Goal: Task Accomplishment & Management: Manage account settings

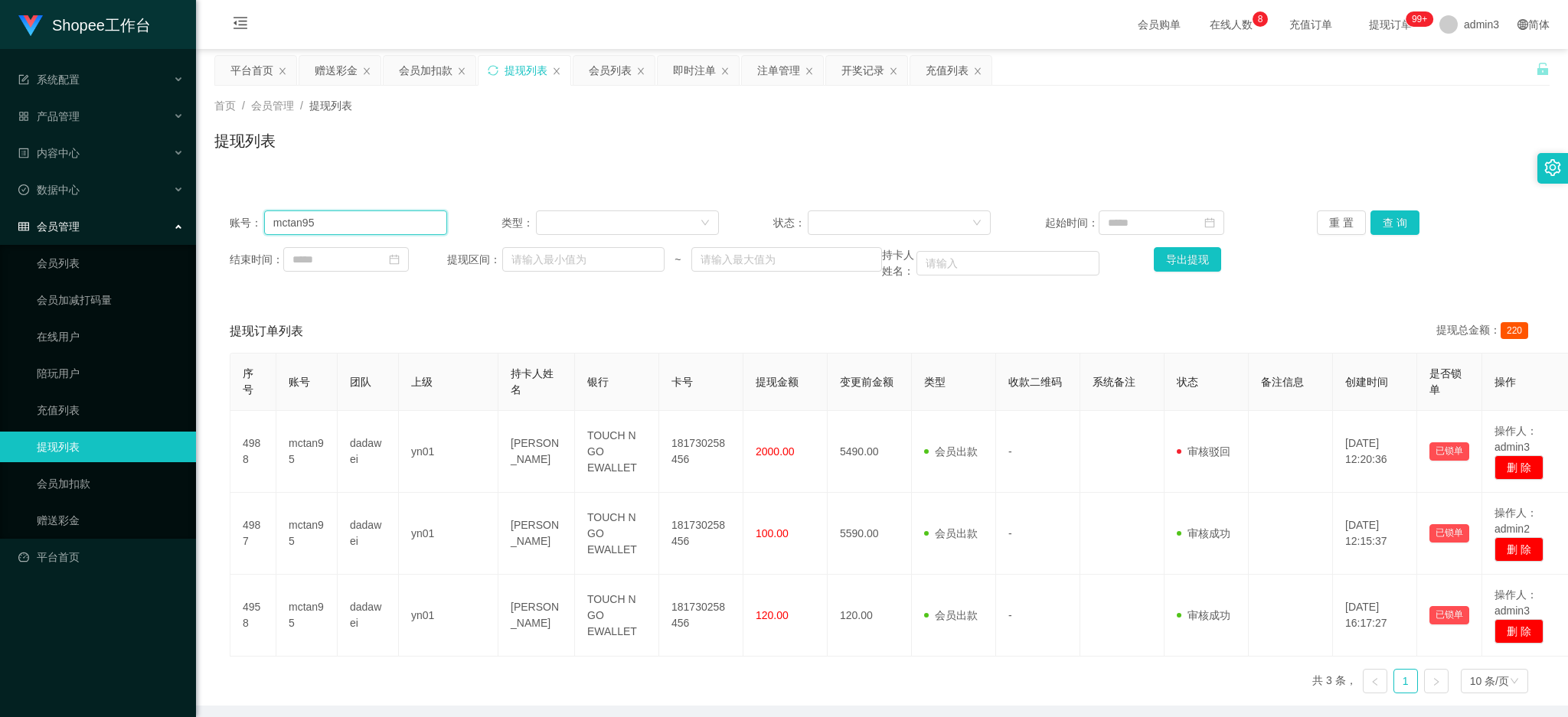
click at [327, 228] on input "mctan95" at bounding box center [356, 222] width 183 height 24
paste input "Xiaomi"
click at [1377, 213] on button "查 询" at bounding box center [1395, 222] width 49 height 24
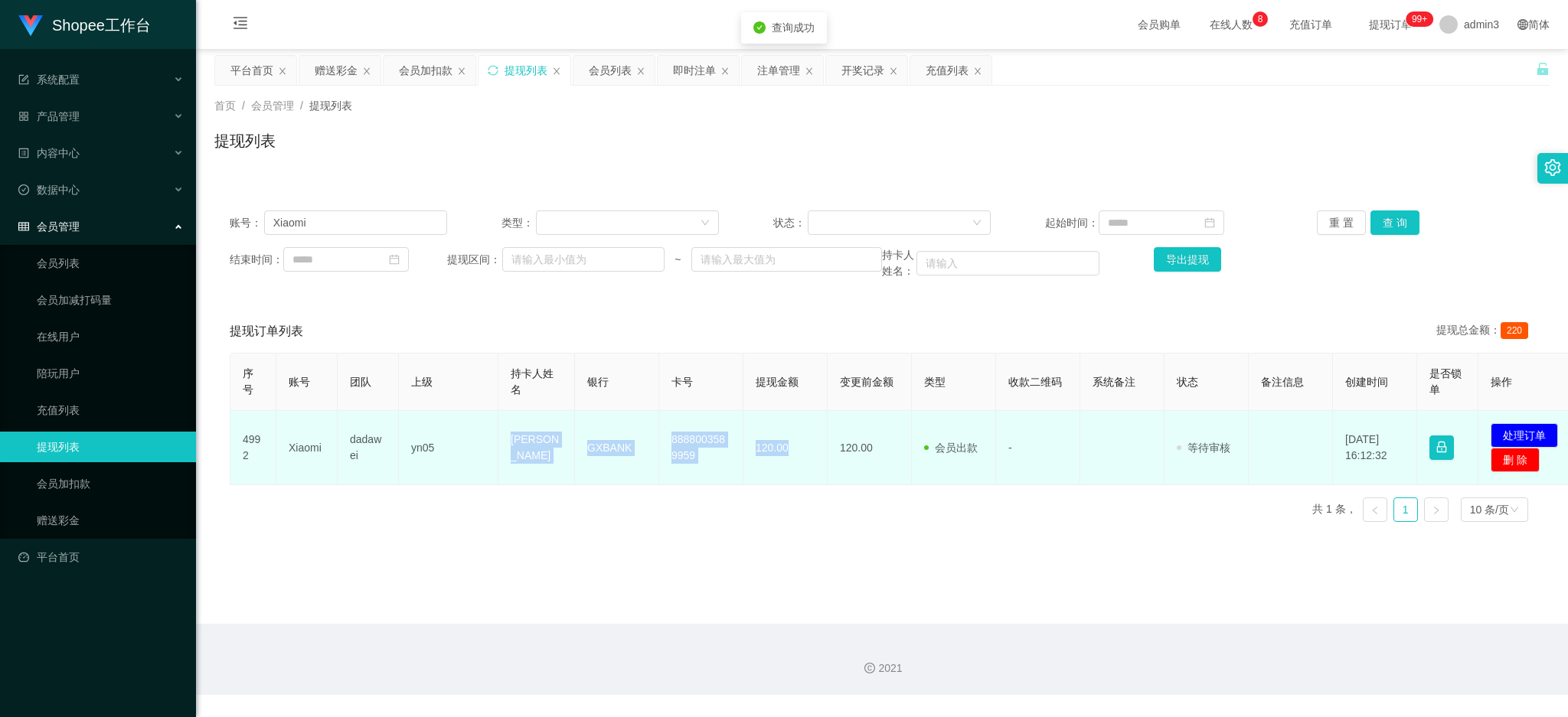
copy tr "[PERSON_NAME] wan GXBANK 8888003589959 120.00"
drag, startPoint x: 508, startPoint y: 434, endPoint x: 803, endPoint y: 479, distance: 298.4
click at [803, 479] on tr "4992 [PERSON_NAME] yn05 Chun yin wan GXBANK 8888003589959 120.00 120.00 会员出款 人工…" at bounding box center [905, 448] width 1350 height 74
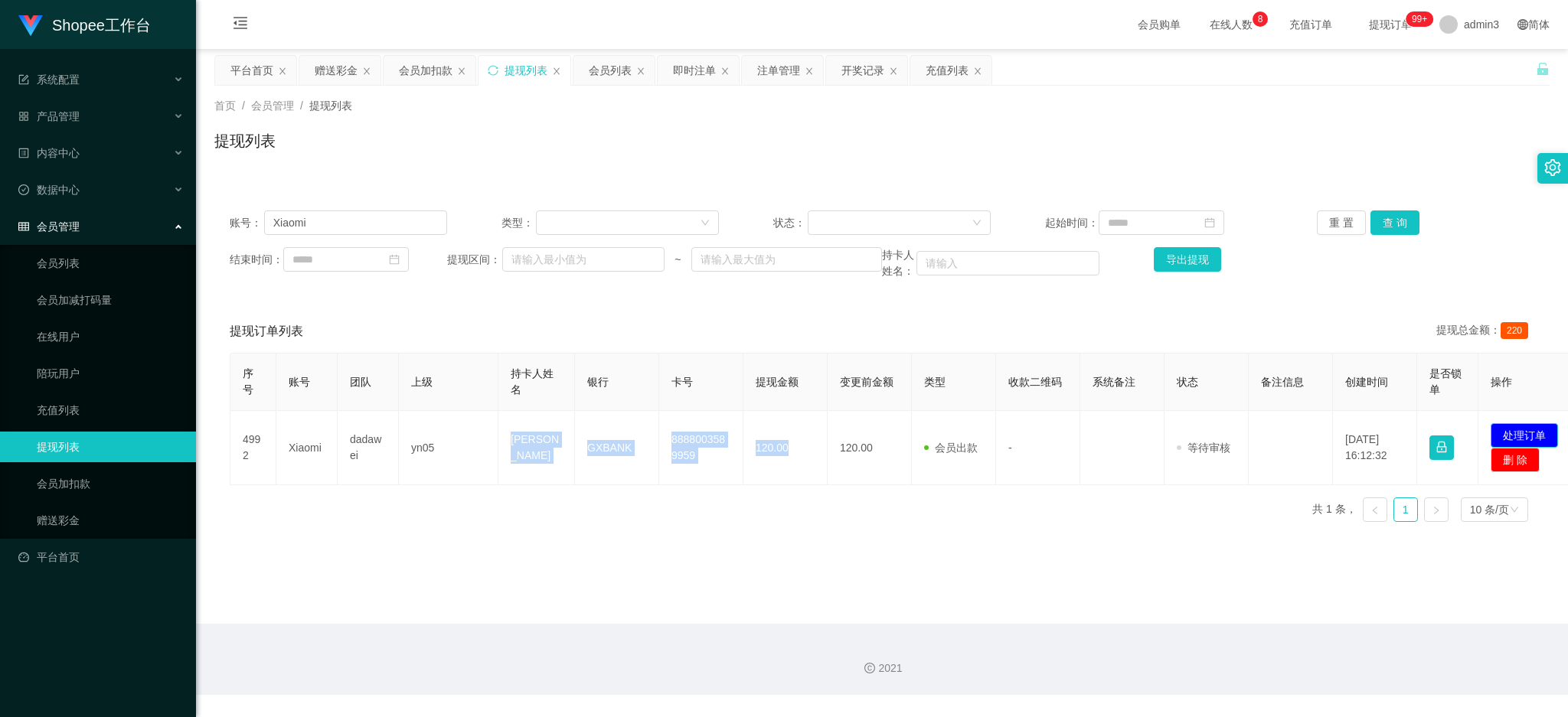
drag, startPoint x: 1528, startPoint y: 434, endPoint x: 1066, endPoint y: 362, distance: 467.6
click at [1526, 434] on button "处理订单" at bounding box center [1524, 435] width 68 height 24
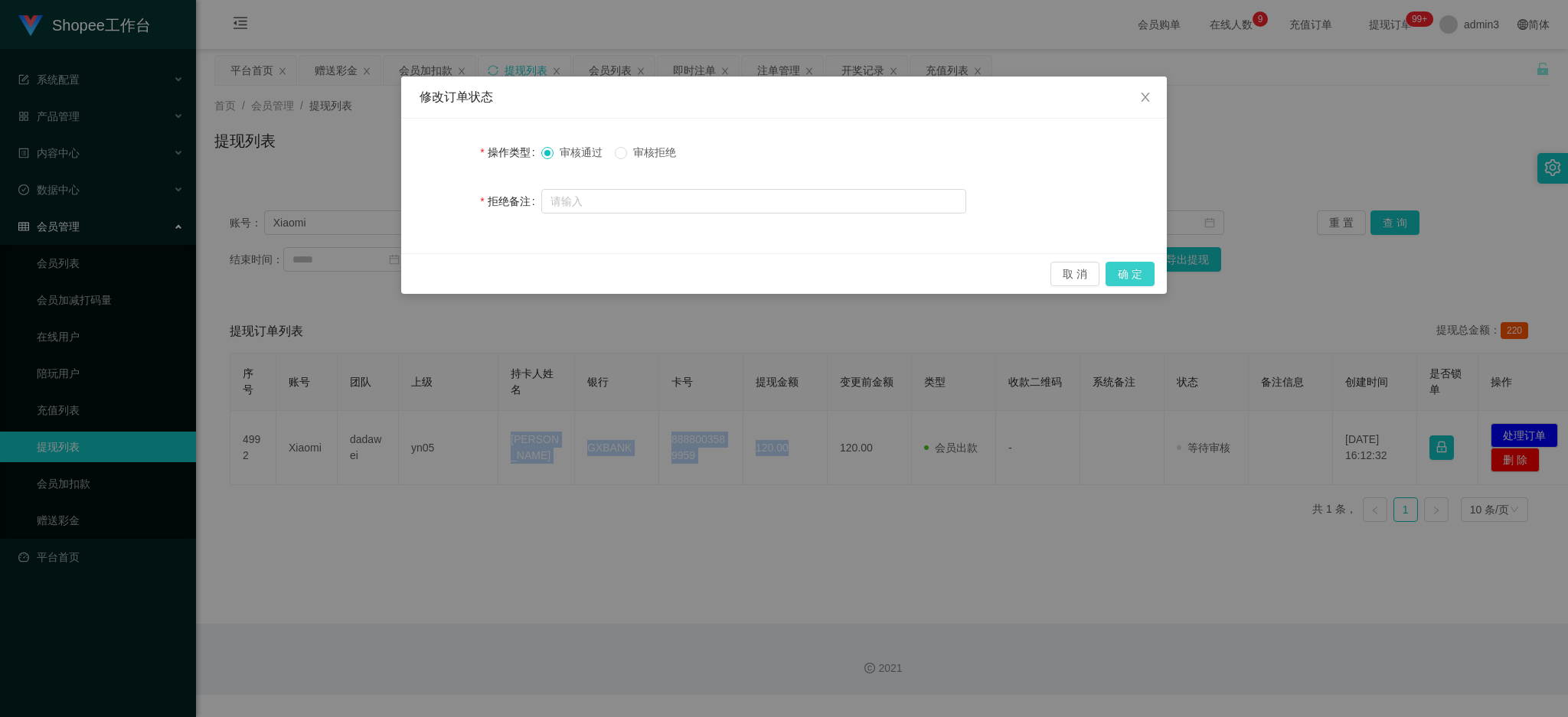
click at [1111, 267] on button "确 定" at bounding box center [1130, 274] width 49 height 24
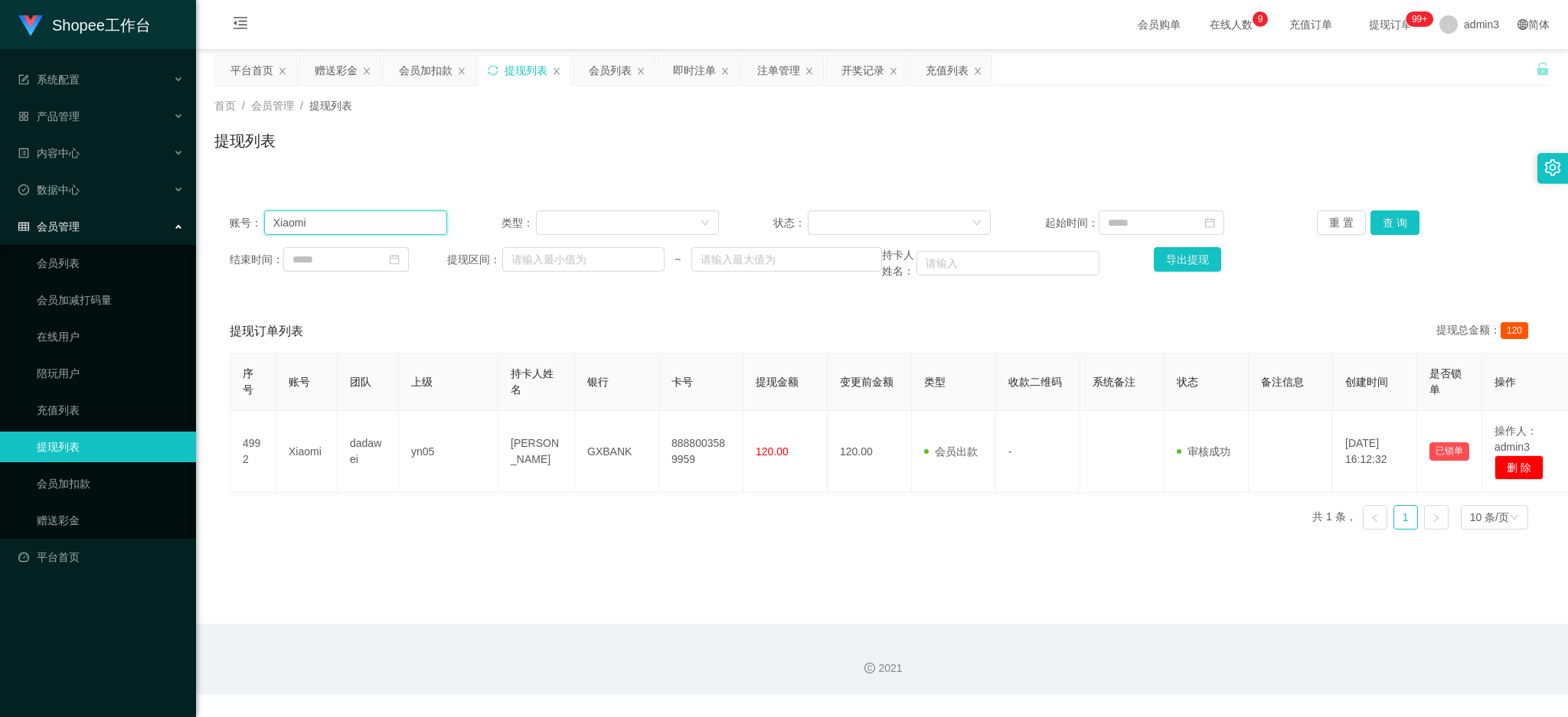
click at [342, 223] on input "Xiaomi" at bounding box center [356, 222] width 183 height 24
paste input "1124302966"
type input "1124302966"
click at [1384, 223] on button "查 询" at bounding box center [1395, 222] width 49 height 24
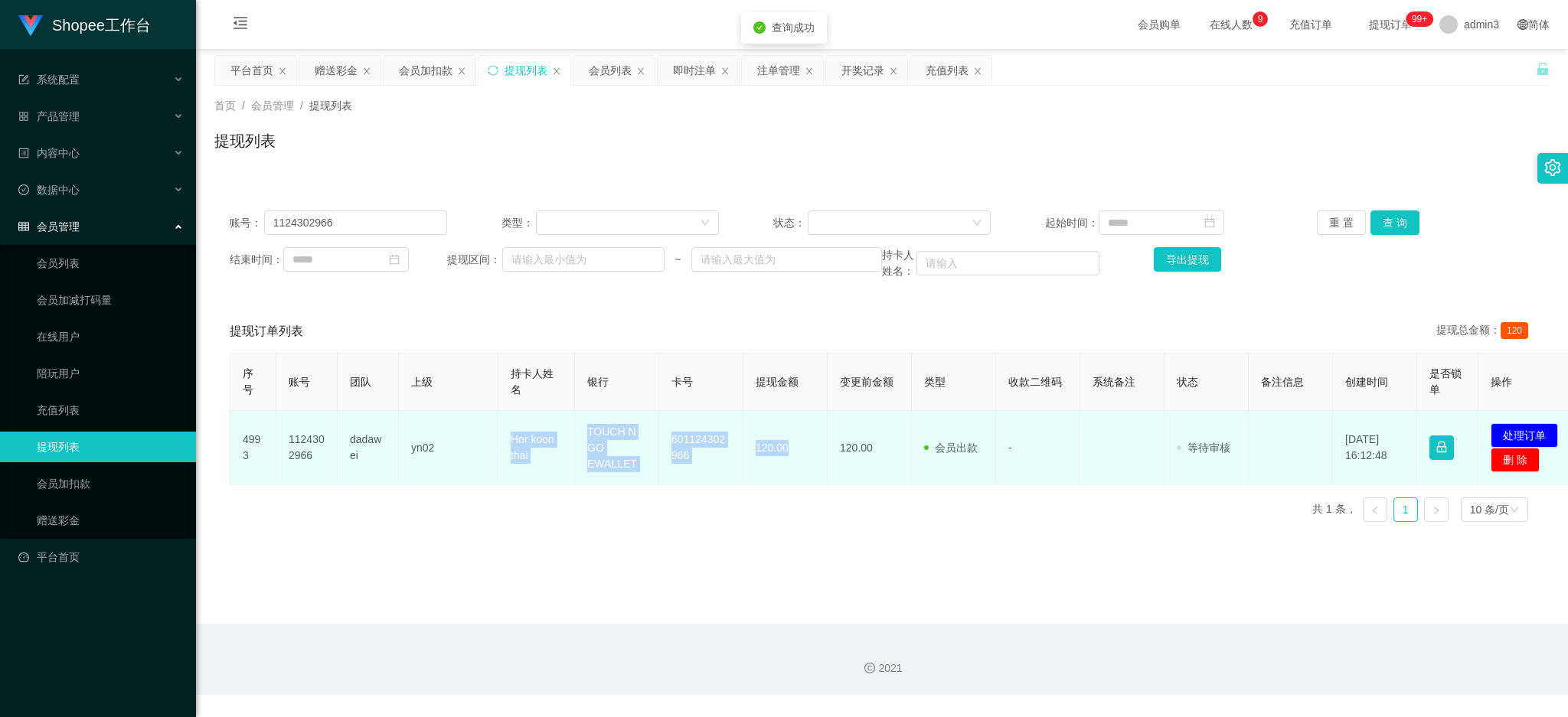
copy tr "Hor koon thai TOUCH N GO EWALLET 601124302966 120.00"
drag, startPoint x: 509, startPoint y: 434, endPoint x: 896, endPoint y: 483, distance: 390.1
click at [794, 469] on tr "4993 1124302966 dadawei yn02 Hor koon thai TOUCH N GO EWALLET 601124302966 120.…" at bounding box center [905, 448] width 1350 height 74
click at [1524, 434] on button "处理订单" at bounding box center [1524, 435] width 68 height 24
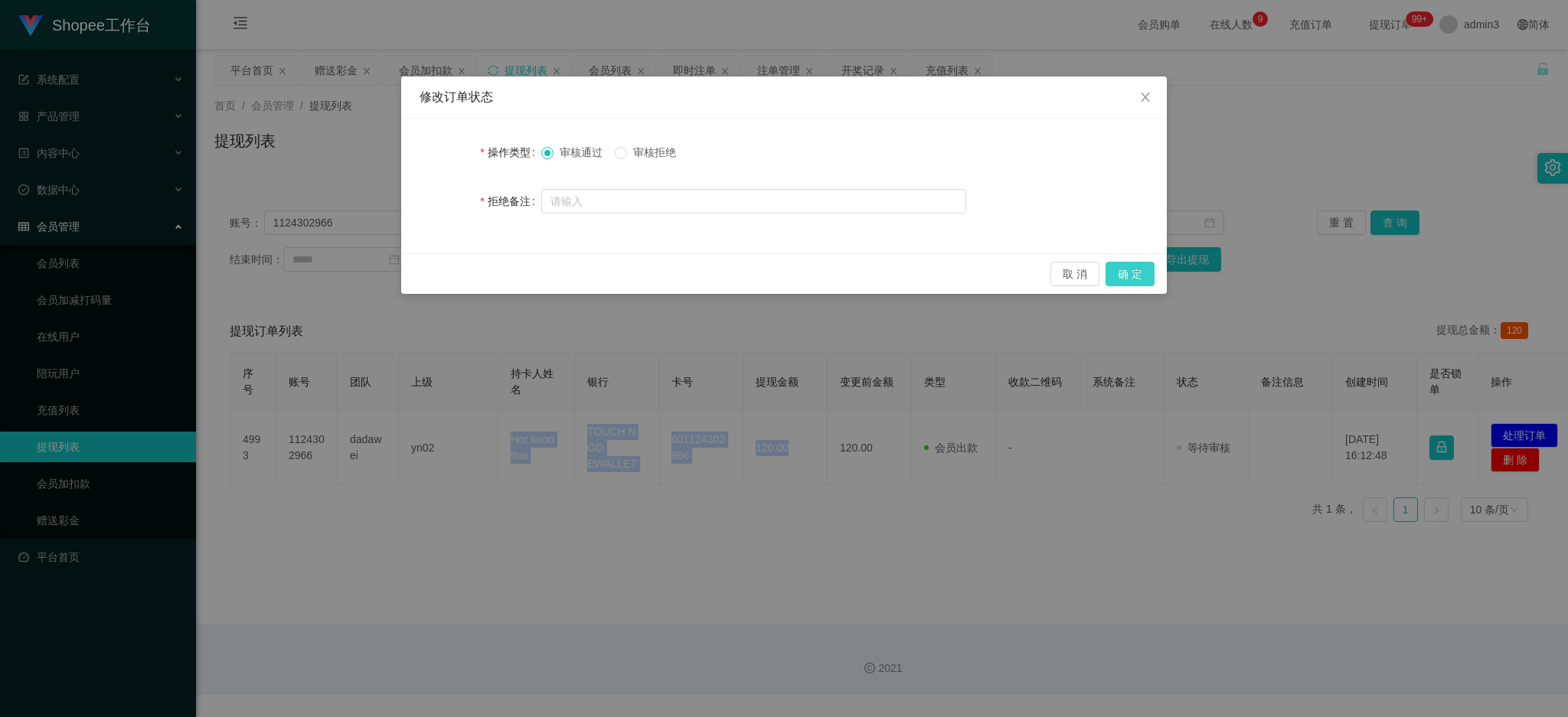
click at [1133, 270] on button "确 定" at bounding box center [1130, 274] width 49 height 24
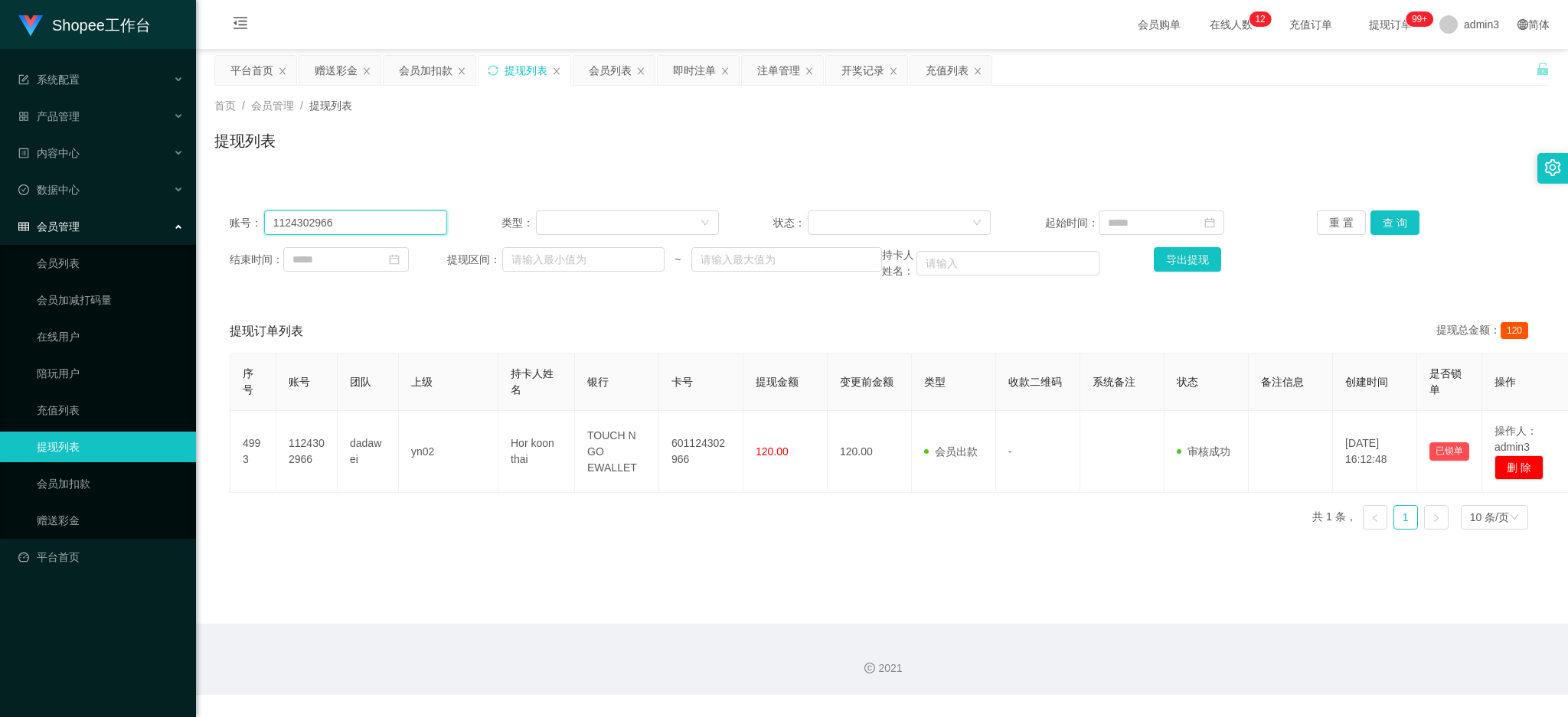
click at [329, 230] on input "1124302966" at bounding box center [356, 222] width 183 height 24
drag, startPoint x: 1380, startPoint y: 221, endPoint x: 1311, endPoint y: 280, distance: 90.8
click at [1380, 221] on button "查 询" at bounding box center [1395, 222] width 49 height 24
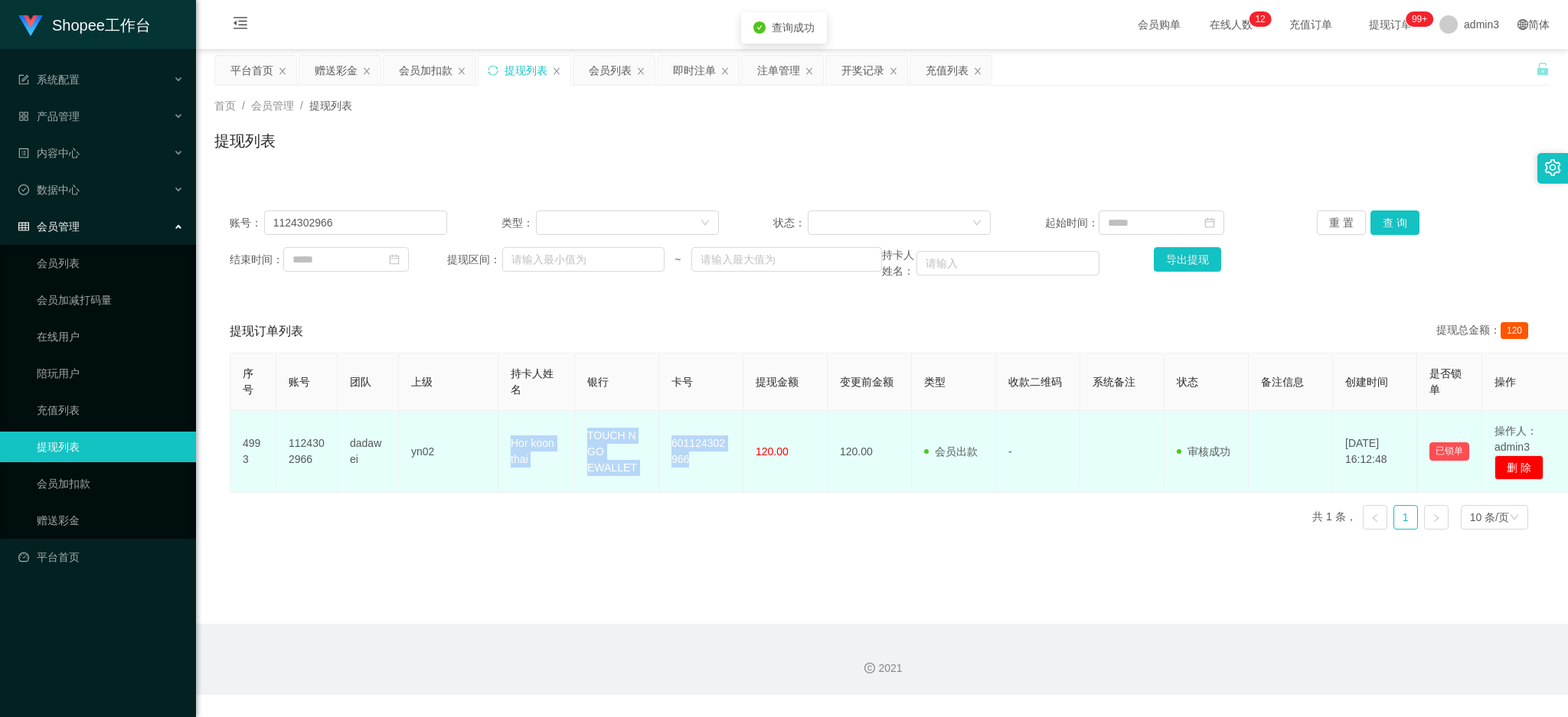
copy tr "Hor koon thai TOUCH N GO EWALLET 601124302966"
drag, startPoint x: 507, startPoint y: 440, endPoint x: 707, endPoint y: 462, distance: 201.2
click at [707, 462] on tr "4993 1124302966 dadawei yn02 Hor koon thai TOUCH N GO EWALLET 601124302966 120.…" at bounding box center [902, 452] width 1344 height 82
